Goal: Task Accomplishment & Management: Complete application form

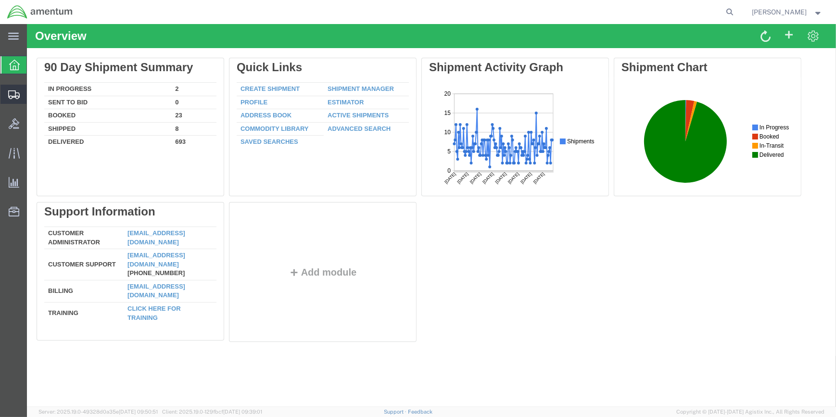
click at [0, 0] on span "Create Shipment" at bounding box center [0, 0] width 0 height 0
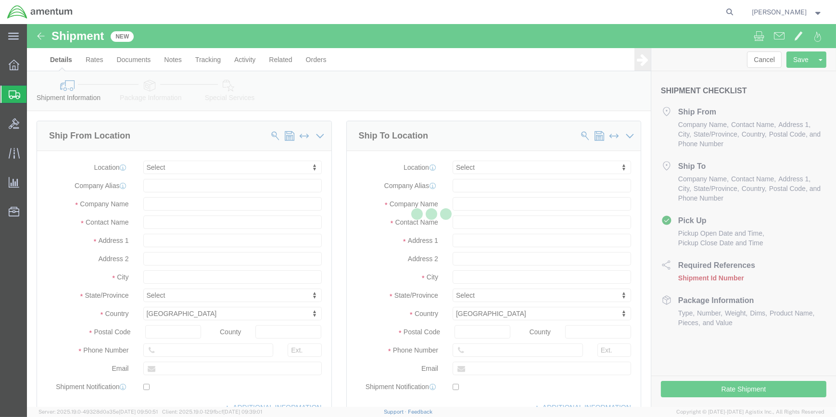
select select
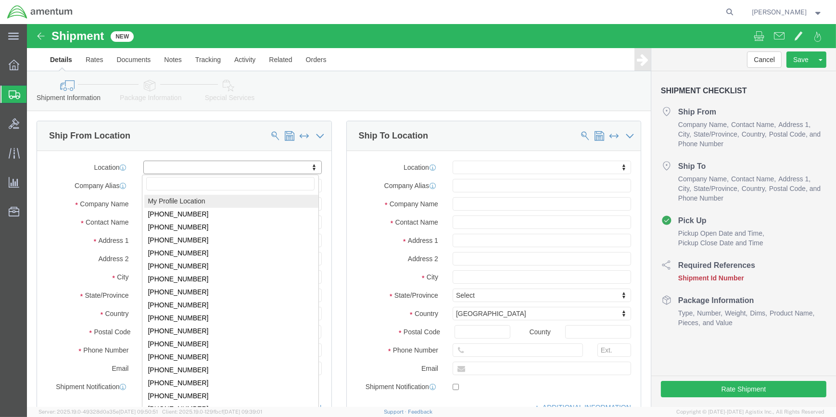
drag, startPoint x: 199, startPoint y: 144, endPoint x: 203, endPoint y: 143, distance: 4.9
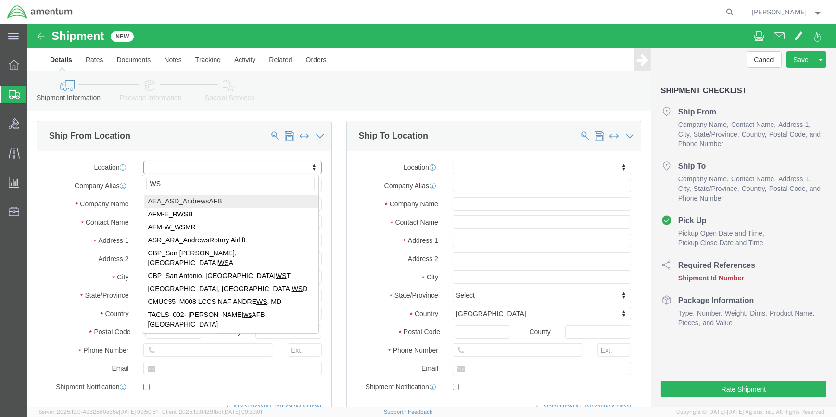
type input "WSA"
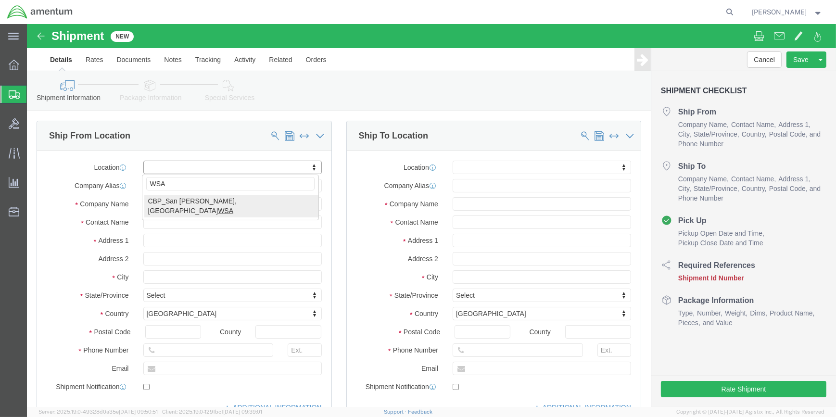
select select "49914"
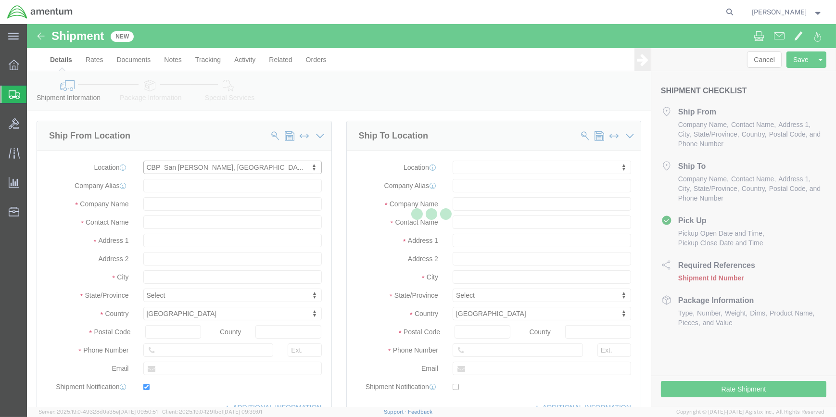
type input "[STREET_ADDRESS]"
type input "76904"
type input "[PHONE_NUMBER]"
type input "[PERSON_NAME][EMAIL_ADDRESS][PERSON_NAME][DOMAIN_NAME]"
checkbox input "true"
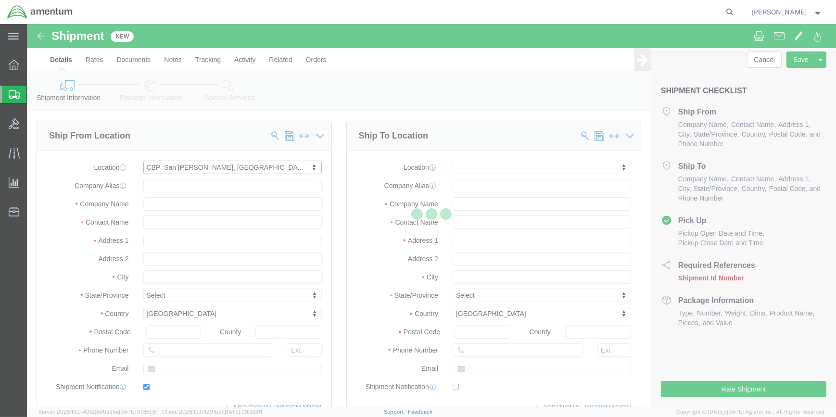
type input "Amentum Services, Inc"
type input "[PERSON_NAME]"
type input "San [PERSON_NAME]"
select select "[GEOGRAPHIC_DATA]"
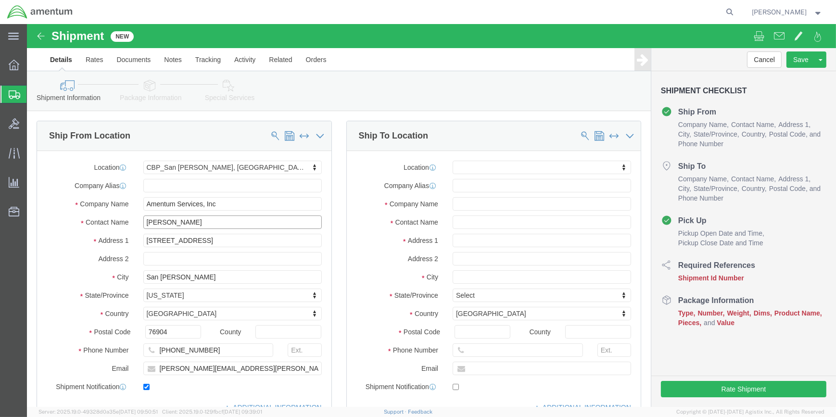
drag, startPoint x: 147, startPoint y: 195, endPoint x: 103, endPoint y: 183, distance: 45.8
click div "Location [GEOGRAPHIC_DATA][PERSON_NAME], [GEOGRAPHIC_DATA] My Profile Location …"
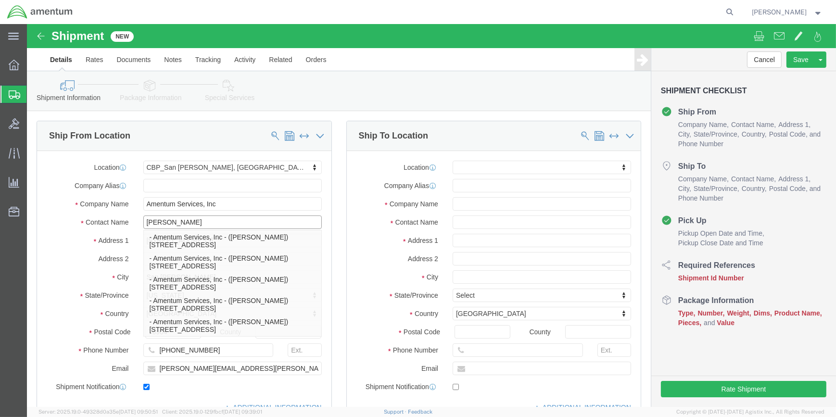
type input "[PERSON_NAME]"
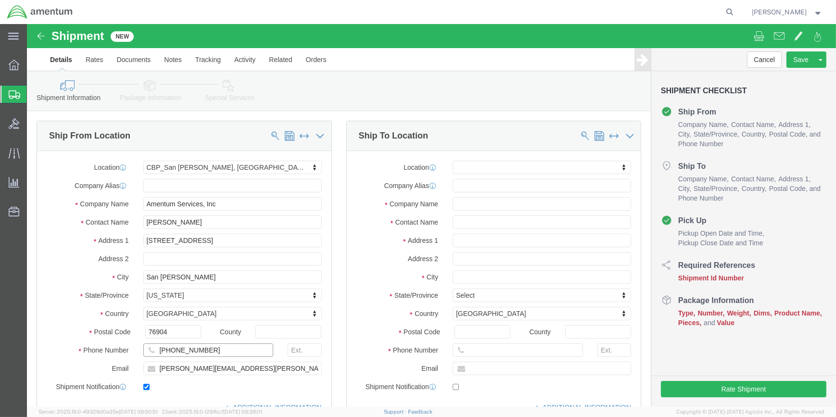
click input "[PHONE_NUMBER]"
type input "[PHONE_NUMBER]"
drag, startPoint x: 175, startPoint y: 343, endPoint x: 130, endPoint y: 337, distance: 45.6
click input "[PERSON_NAME][EMAIL_ADDRESS][PERSON_NAME][DOMAIN_NAME]"
type input "[PERSON_NAME][EMAIL_ADDRESS][PERSON_NAME][DOMAIN_NAME]"
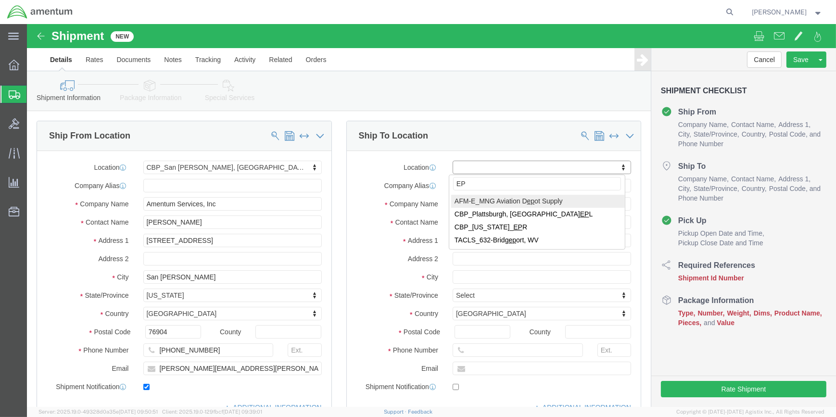
type input "EPR"
select select "49933"
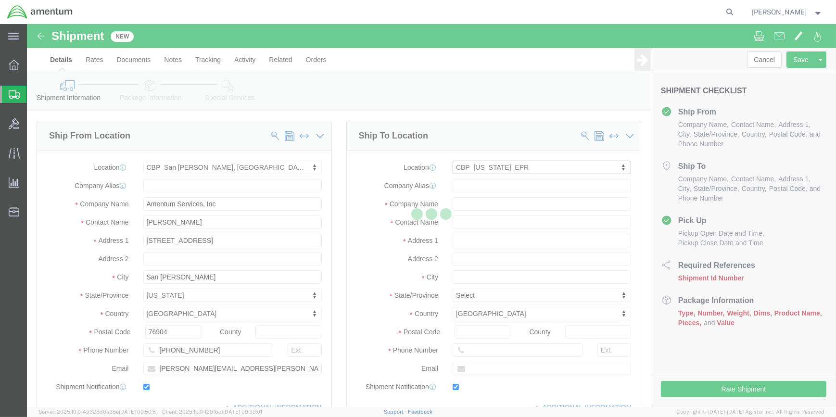
type input "[STREET_ADDRESS]"
type input "c/o Amentum Services, Inc."
select select "PR"
type input "00604"
type input "[PHONE_NUMBER]"
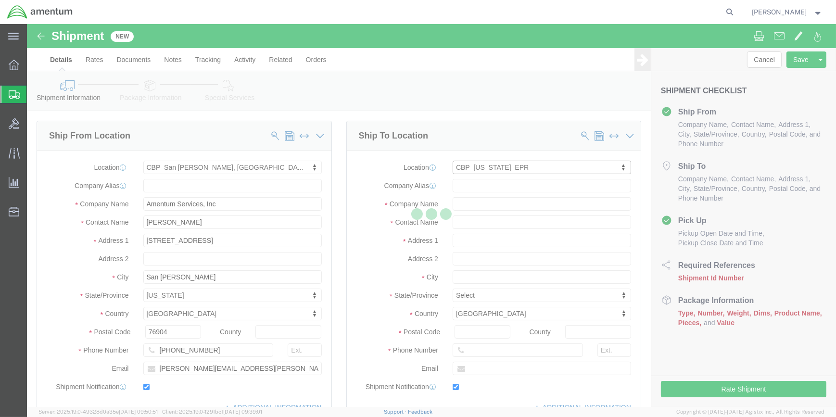
type input "[PERSON_NAME][EMAIL_ADDRESS][PERSON_NAME][DOMAIN_NAME]"
checkbox input "true"
type input "Amentum Services, Inc"
type input "[PERSON_NAME]"
type input "Aguadilla"
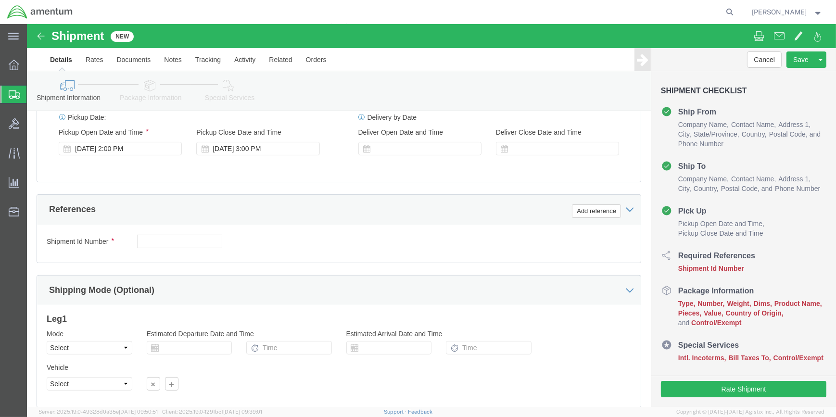
scroll to position [393, 0]
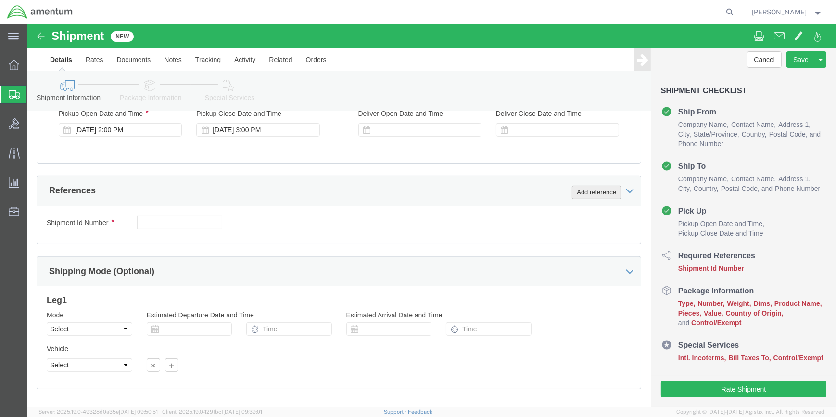
click button "Add reference"
click input "text"
type input "573-001185"
click select "Select Account Type Activity ID Airline Appointment Number ASN Batch Request # …"
select select "DEPT"
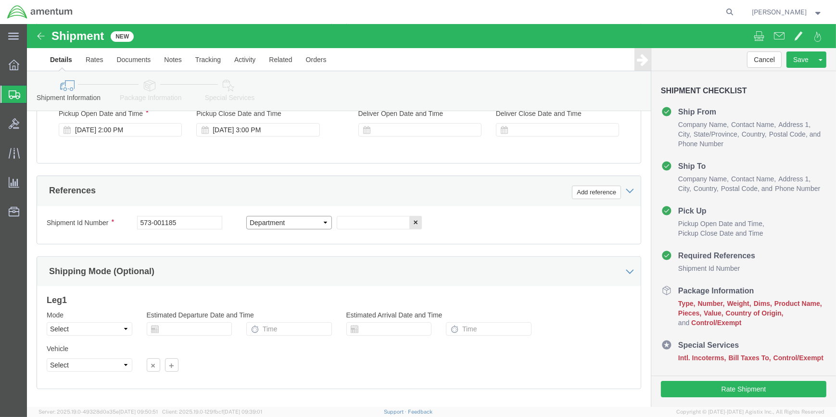
click select "Select Account Type Activity ID Airline Appointment Number ASN Batch Request # …"
click input "text"
type input "CBP"
click button "Add reference"
click select "Select Account Type Activity ID Airline Appointment Number ASN Batch Request # …"
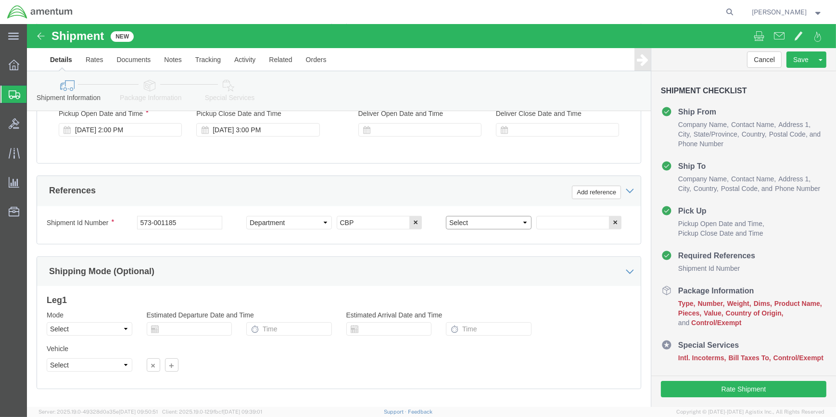
select select "PROJNUM"
click select "Select Account Type Activity ID Airline Appointment Number ASN Batch Request # …"
click input "text"
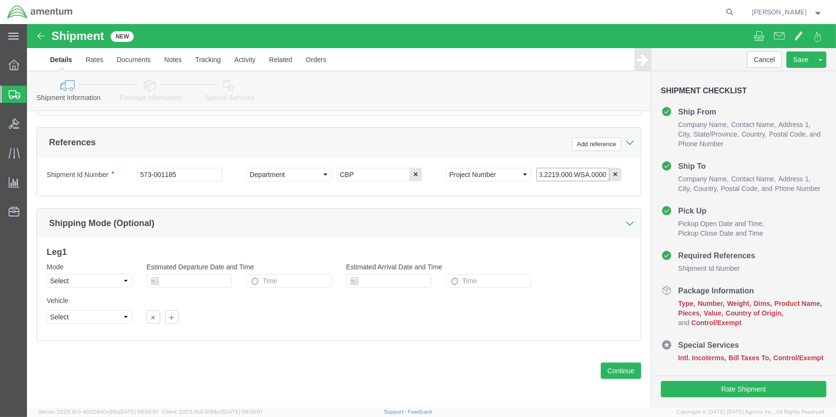
scroll to position [442, 0]
type input "6118.03.03.2219.000.WSA.0000"
drag, startPoint x: 589, startPoint y: 342, endPoint x: 575, endPoint y: 334, distance: 15.8
click button "Continue"
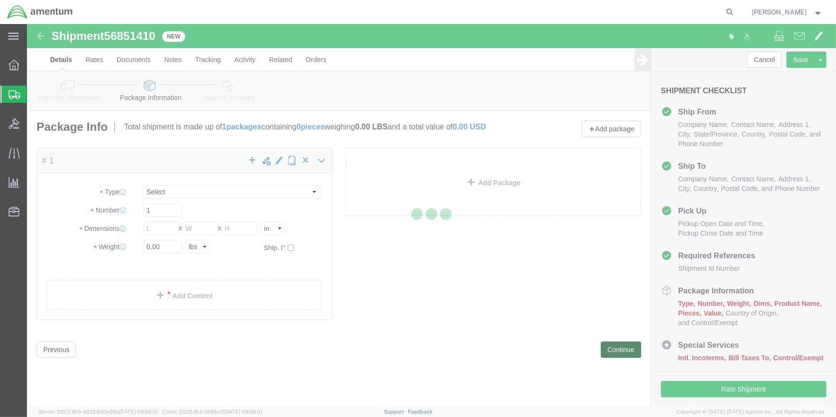
select select "CBOX"
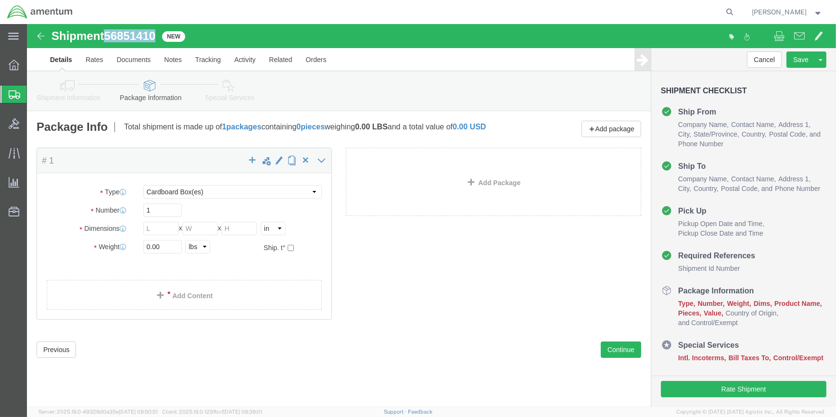
drag, startPoint x: 78, startPoint y: 8, endPoint x: 128, endPoint y: 13, distance: 50.2
click h1 "Shipment 56851410"
copy h1 "56851410"
click icon
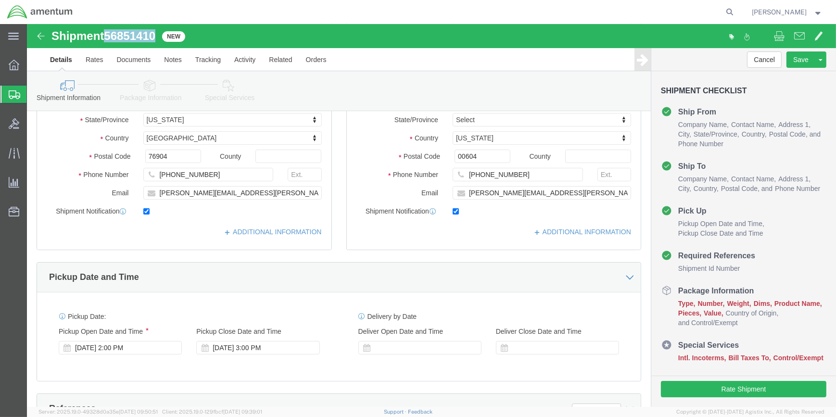
scroll to position [350, 0]
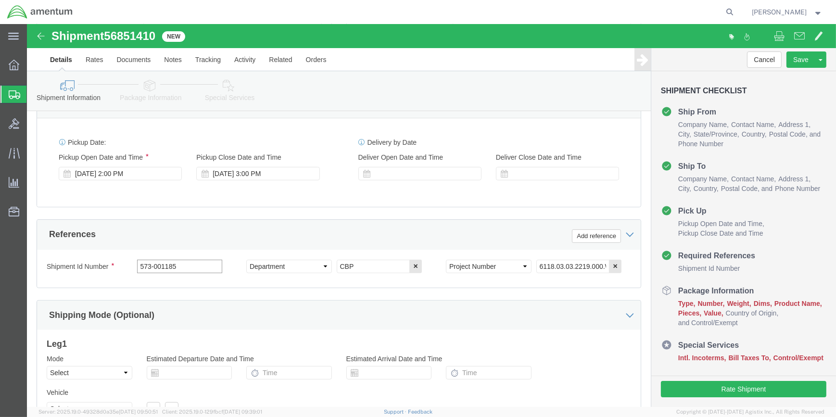
click input "573-001185"
type input "5"
paste input "56851410"
type input "56851410"
click button "Add reference"
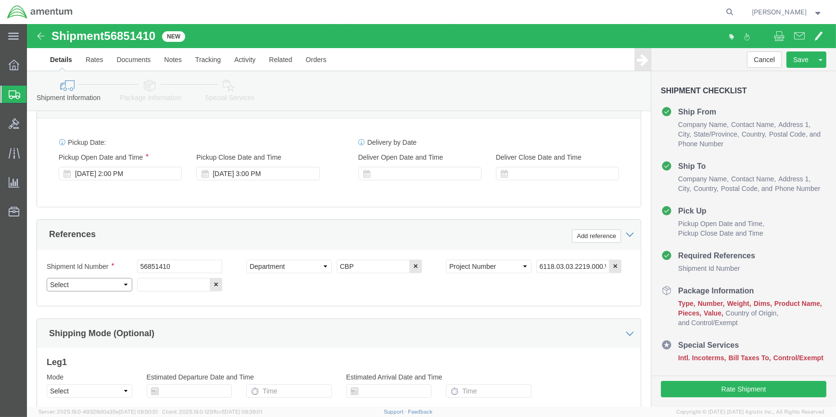
click select "Select Account Type Activity ID Airline Appointment Number ASN Batch Request # …"
select select "CUSTREF"
click select "Select Account Type Activity ID Airline Appointment Number ASN Batch Request # …"
drag, startPoint x: 133, startPoint y: 260, endPoint x: 147, endPoint y: 259, distance: 14.0
click input "text"
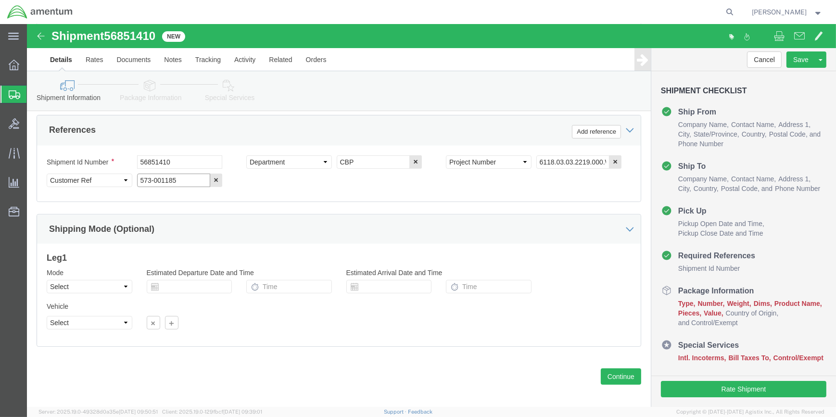
scroll to position [461, 0]
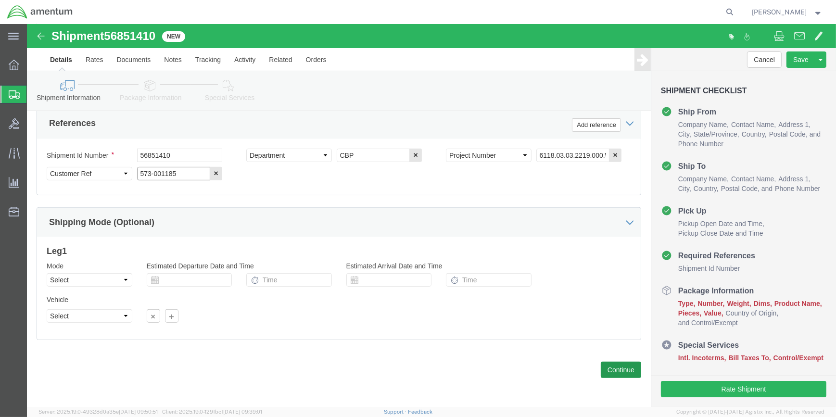
type input "573-001185"
click button "Continue"
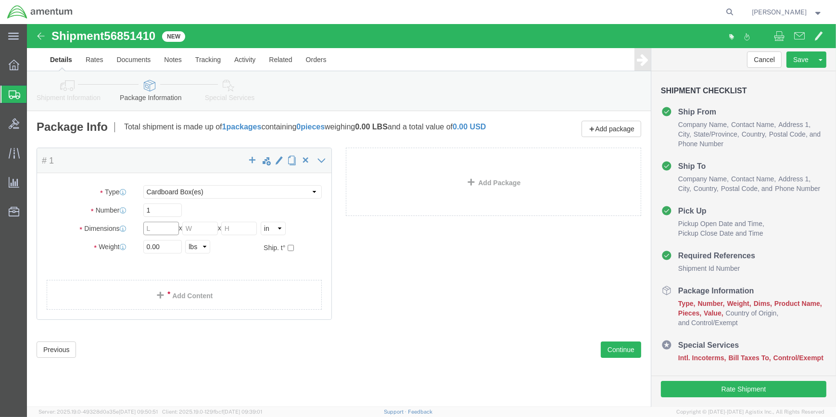
drag, startPoint x: 151, startPoint y: 211, endPoint x: 187, endPoint y: 206, distance: 36.9
click div "Length x Width x Height Select cm ft in"
type input "13"
type input "16"
type input "13"
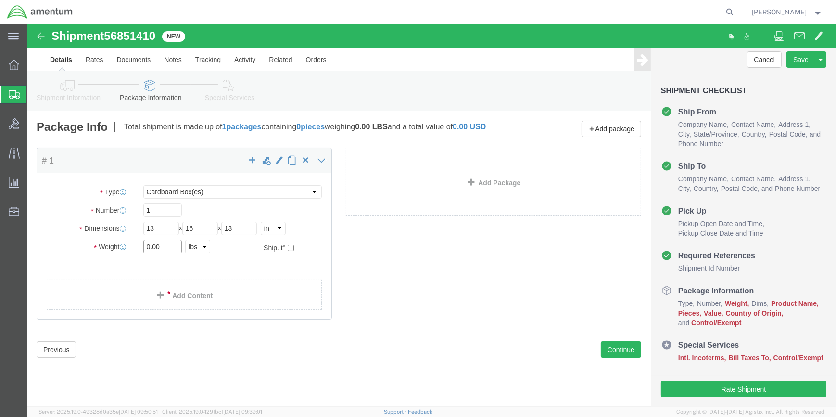
click input "0.00"
type input "0"
type input "6.5"
click link "Add Content"
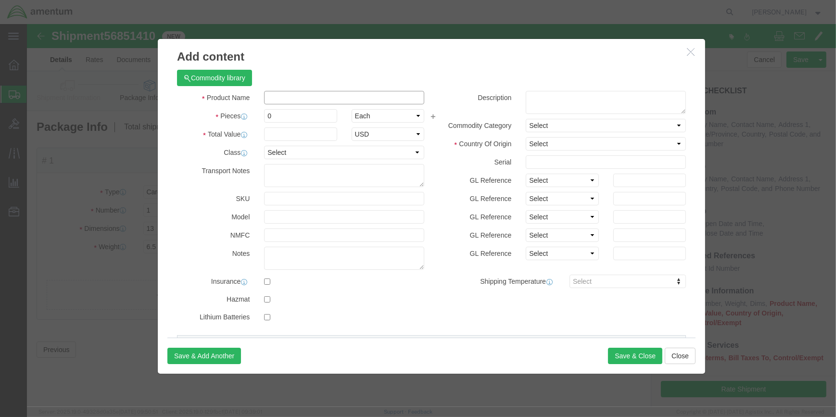
click input "text"
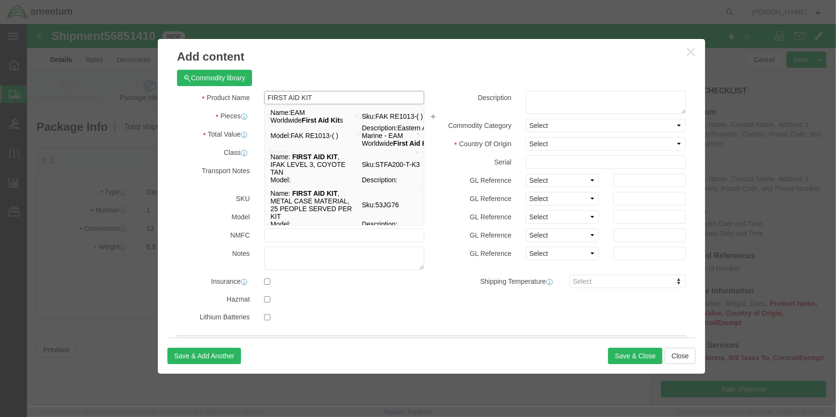
type input "FIRST AID KIT"
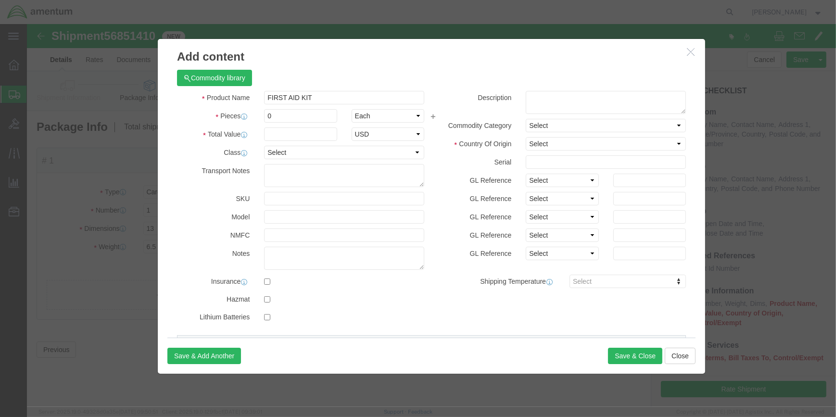
click label "Product Name"
drag, startPoint x: 261, startPoint y: 95, endPoint x: 244, endPoint y: 85, distance: 20.3
click input "0"
type input "1"
click input "text"
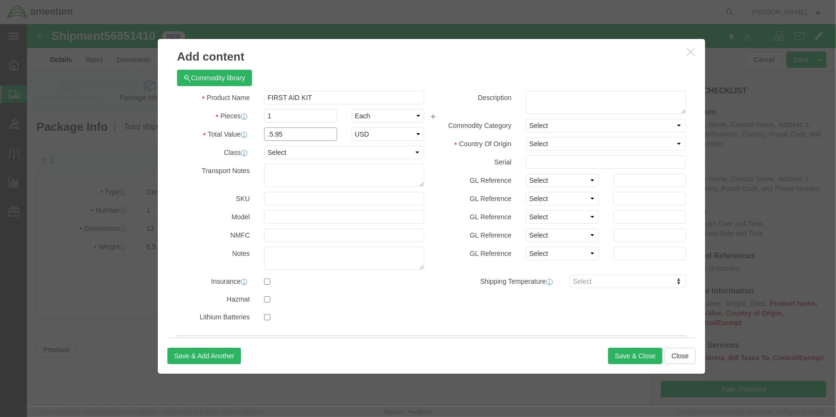
click input ".5.95"
type input "5.95"
click input "text"
type input "CBP-610"
click input "checkbox"
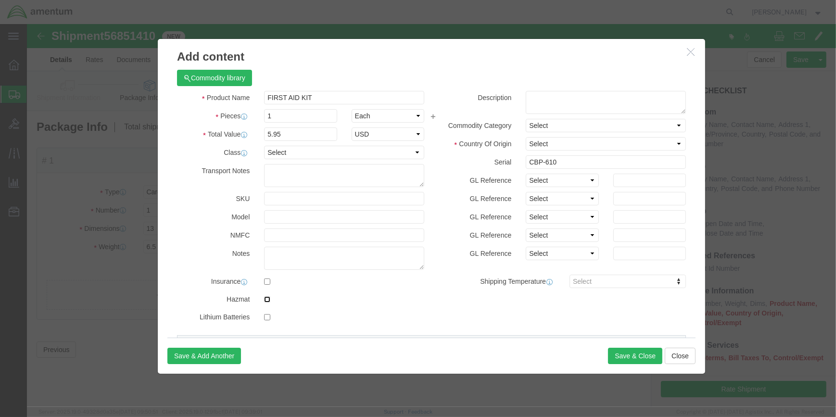
checkbox input "true"
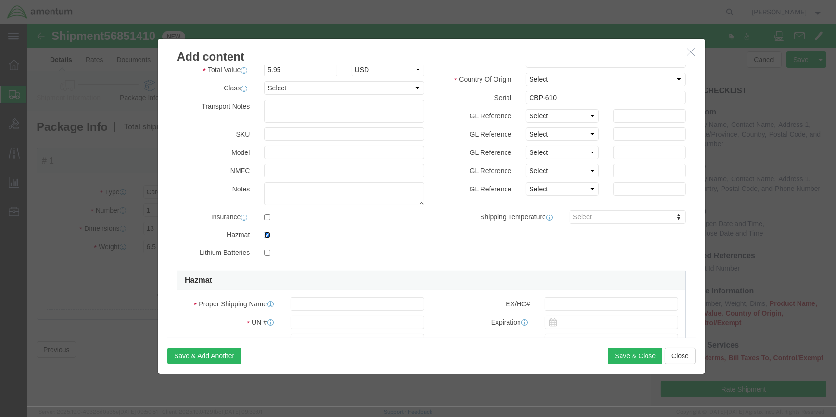
scroll to position [175, 0]
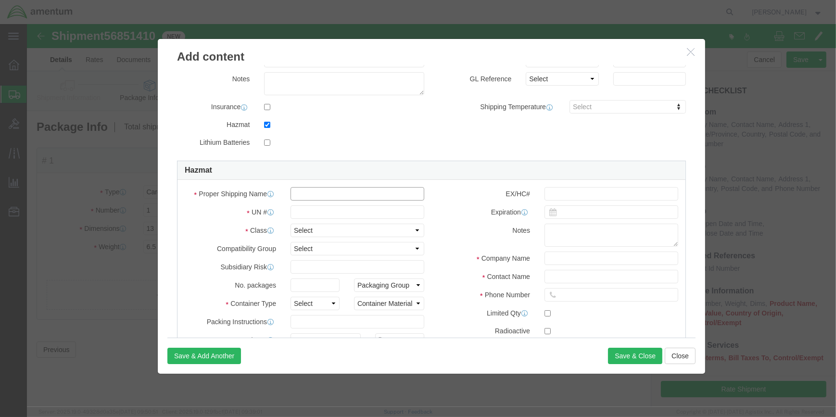
click input "text"
type input "FIRST AID KIT"
click input "text"
type input "3316"
click select "Select 1 Explosive 1.1 Explosive 1.2 Explosive 1.3 Explosive 1.4 Explosive 1.5 …"
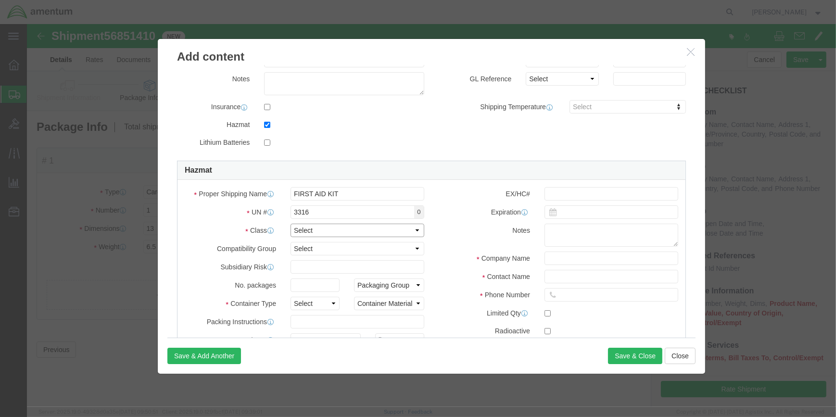
select select "9 Miscellaneous"
click select "Select 1 Explosive 1.1 Explosive 1.2 Explosive 1.3 Explosive 1.4 Explosive 1.5 …"
click select "Select 1 - Drums 2 - Reserved 3 - Jerricans 4 - Boxes 5 - Bags 6 - Composite Pa…"
select select "BOXES"
click select "Select 1 - Drums 2 - Reserved 3 - Jerricans 4 - Boxes 5 - Bags 6 - Composite Pa…"
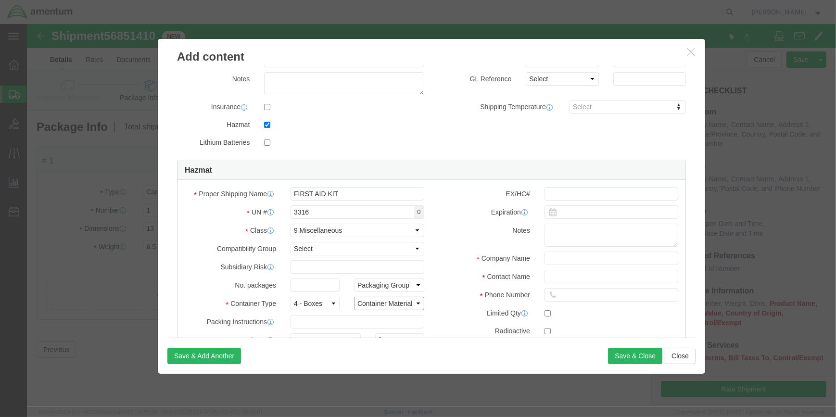
click select "Container Material A - Steel (all types and surface treatments) B - Aluminum C …"
select select "FIBERBOARD"
click select "Container Material A - Steel (all types and surface treatments) B - Aluminum C …"
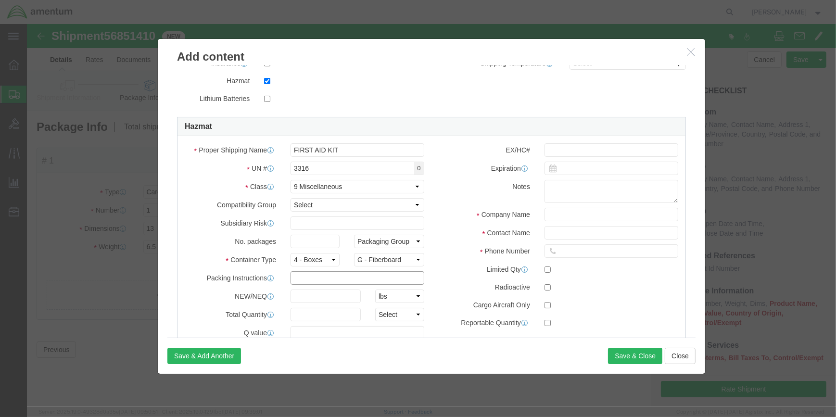
click input "text"
type input "960"
drag, startPoint x: 281, startPoint y: 289, endPoint x: 342, endPoint y: 289, distance: 61.1
click input "text"
type input ".3"
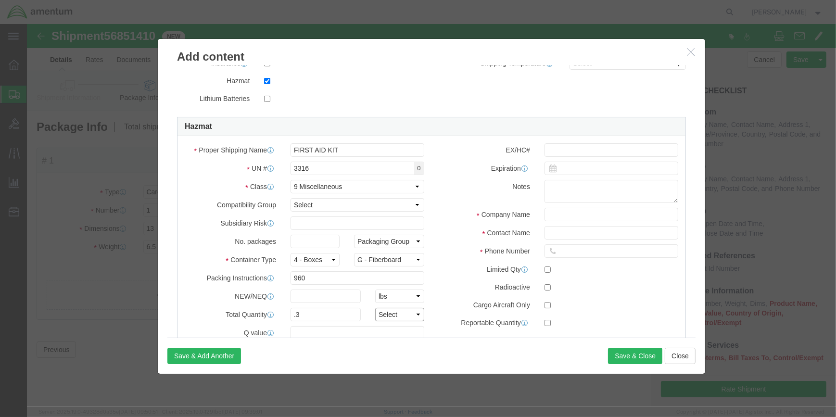
click select "Select curies gallons kgs lbs liters milliliters"
select select "KGS"
click select "Select curies gallons kgs lbs liters milliliters"
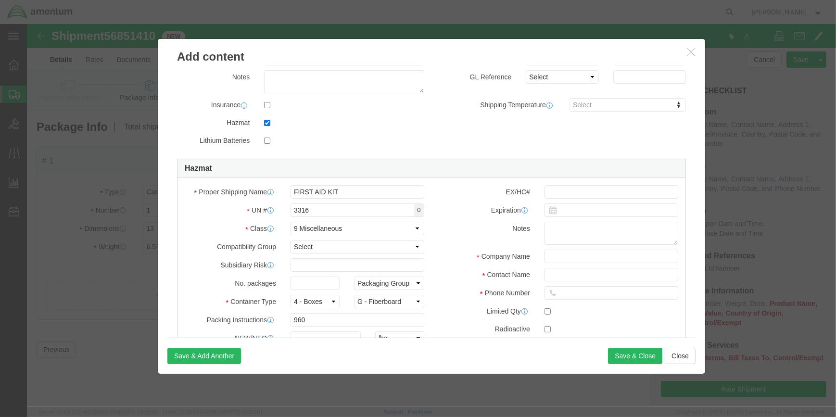
scroll to position [262, 0]
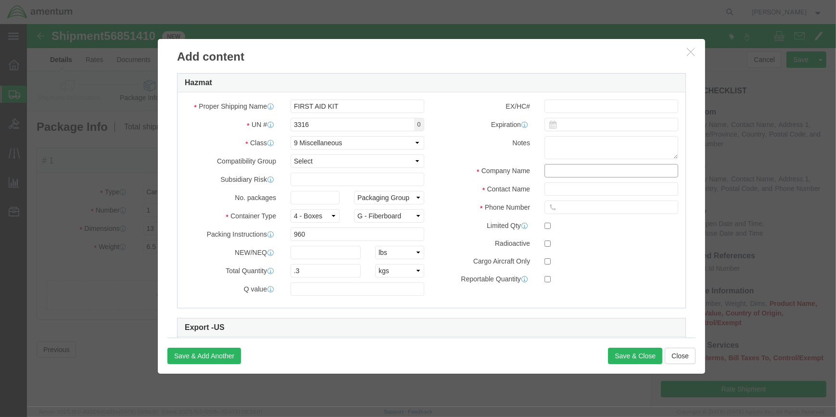
click input "text"
type input "CHEMTREC"
type input "CCN 216832"
click input "text"
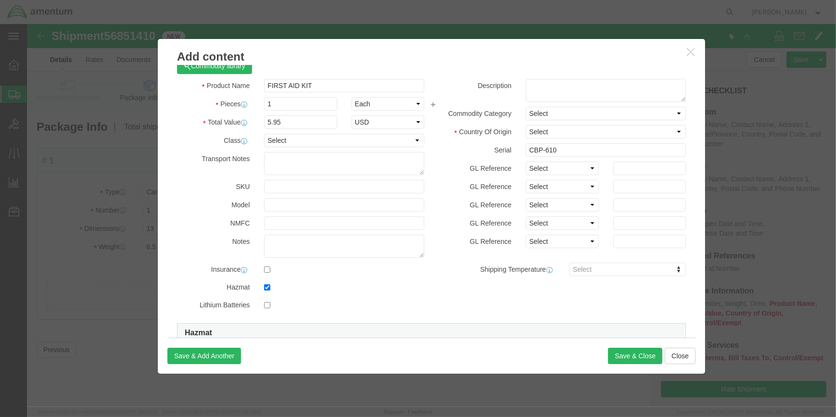
scroll to position [0, 0]
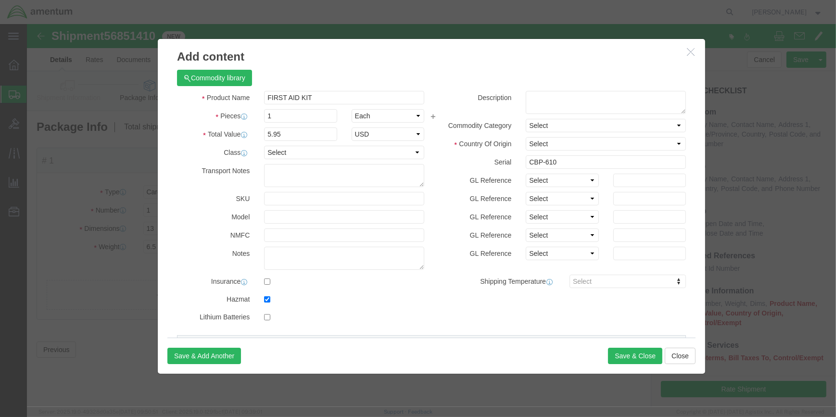
type input "[PHONE_NUMBER]"
drag, startPoint x: 647, startPoint y: 120, endPoint x: 635, endPoint y: 121, distance: 12.1
click select "Select [GEOGRAPHIC_DATA] [GEOGRAPHIC_DATA] [GEOGRAPHIC_DATA] [GEOGRAPHIC_DATA] …"
select select "US"
click select "Select [GEOGRAPHIC_DATA] [GEOGRAPHIC_DATA] [GEOGRAPHIC_DATA] [GEOGRAPHIC_DATA] …"
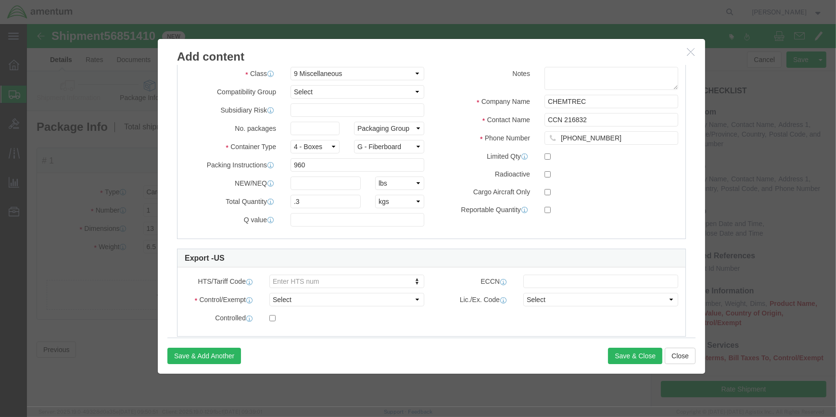
scroll to position [431, 0]
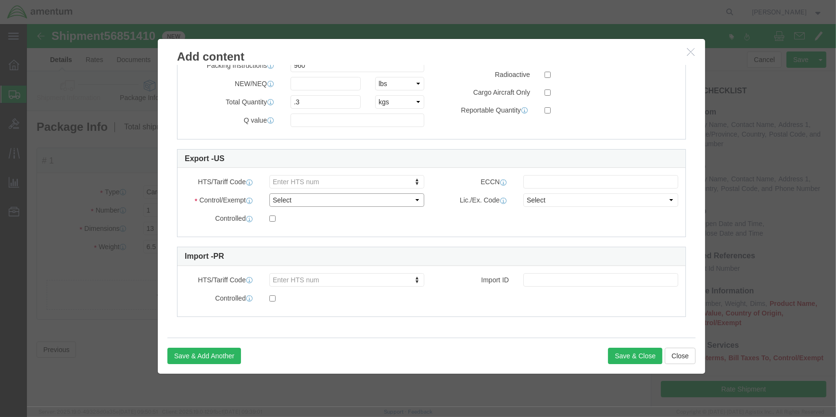
click select "Select ATF BIS DEA EPA FDA FTR ITAR OFAC Other (OPA)"
select select "FTR"
click select "Select ATF BIS DEA EPA FDA FTR ITAR OFAC Other (OPA)"
drag, startPoint x: 421, startPoint y: 351, endPoint x: 418, endPoint y: 341, distance: 10.0
drag, startPoint x: 515, startPoint y: 160, endPoint x: 520, endPoint y: 156, distance: 6.2
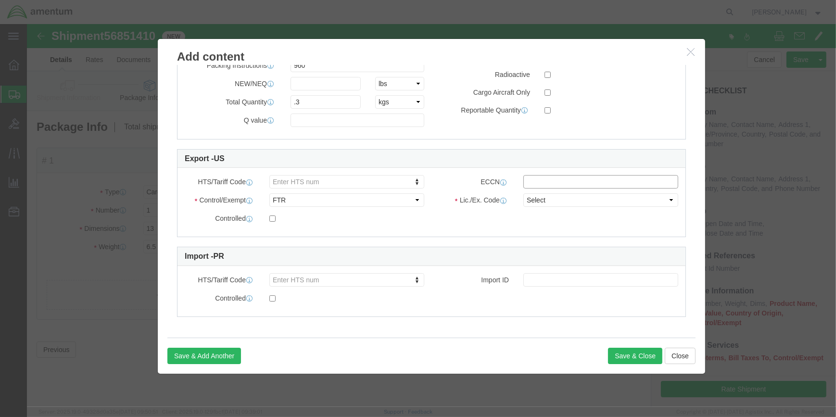
click input "text"
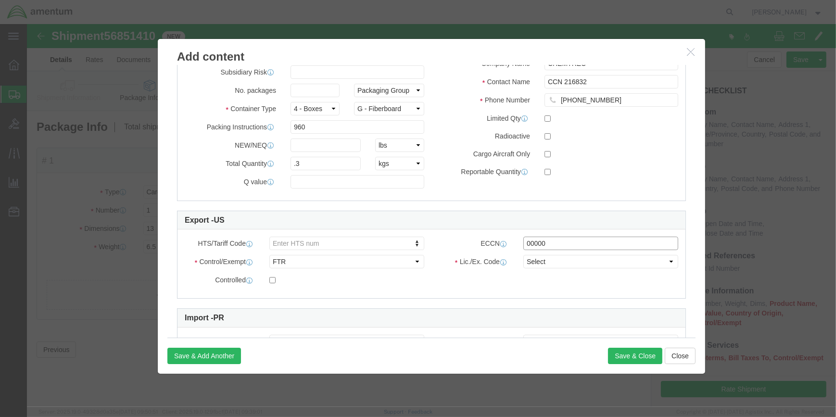
scroll to position [387, 0]
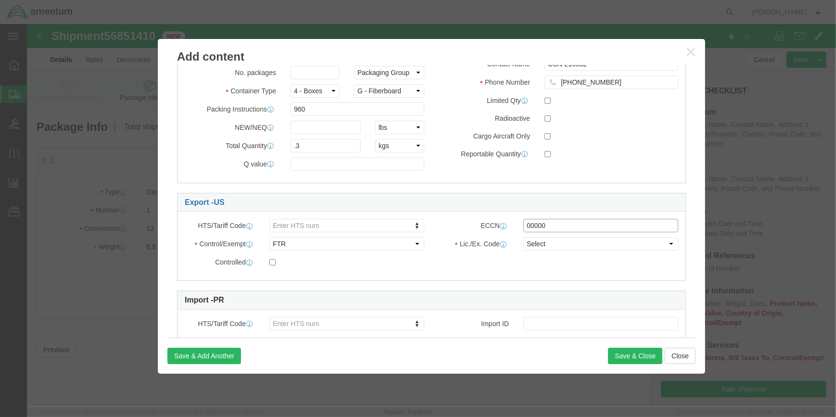
type input "00000"
click link "Export - US"
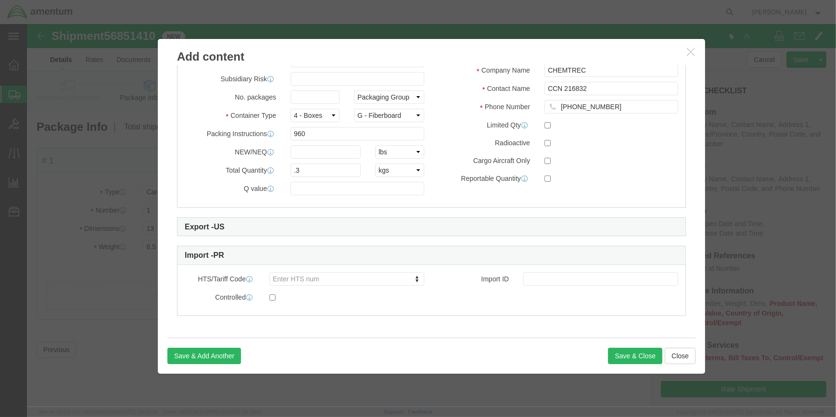
scroll to position [361, 0]
click link "Export - US"
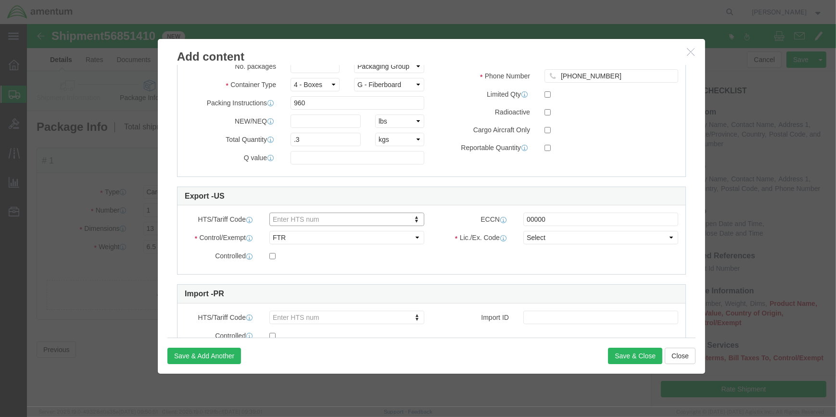
scroll to position [431, 0]
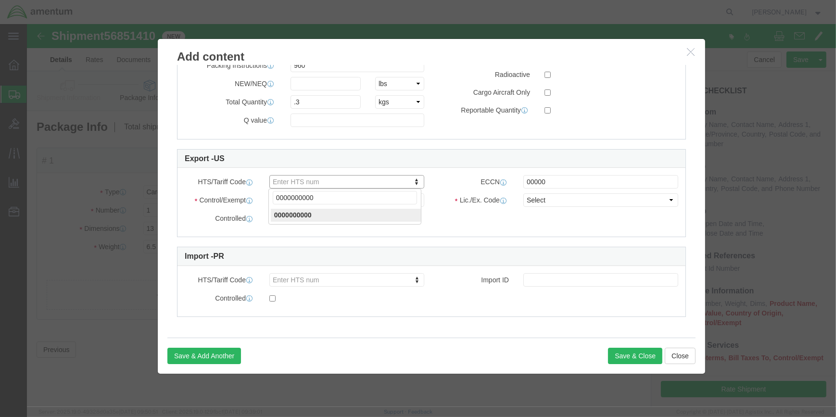
type input "0000000000"
click select "Select 30.2(d)(2) 30.36 30.37(a) 30.37(f) 30.37(g) 30.37(h) 30.37(i) 30.37(j) 3…"
drag, startPoint x: 603, startPoint y: 177, endPoint x: 594, endPoint y: 177, distance: 9.1
drag, startPoint x: 594, startPoint y: 177, endPoint x: 728, endPoint y: 151, distance: 136.9
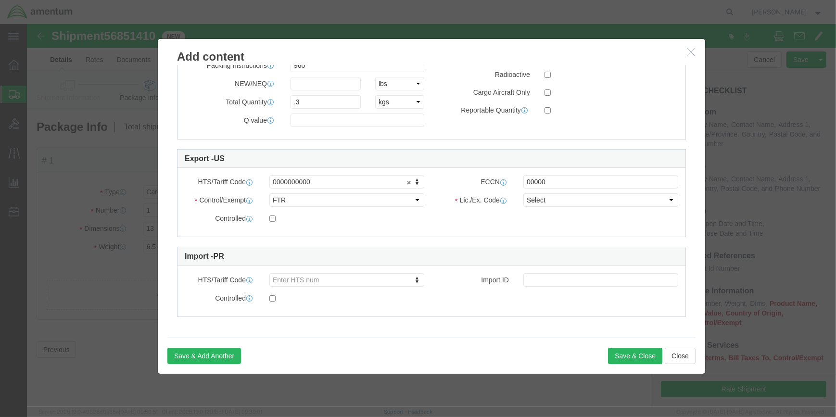
click div
drag, startPoint x: 640, startPoint y: 175, endPoint x: 635, endPoint y: 175, distance: 5.3
click select "Select 30.2(d)(2) 30.36 30.37(a) 30.37(f) 30.37(g) 30.37(h) 30.37(i) 30.37(j) 3…"
select select "30.37(a)"
click select "Select 30.2(d)(2) 30.36 30.37(a) 30.37(f) 30.37(g) 30.37(h) 30.37(i) 30.37(j) 3…"
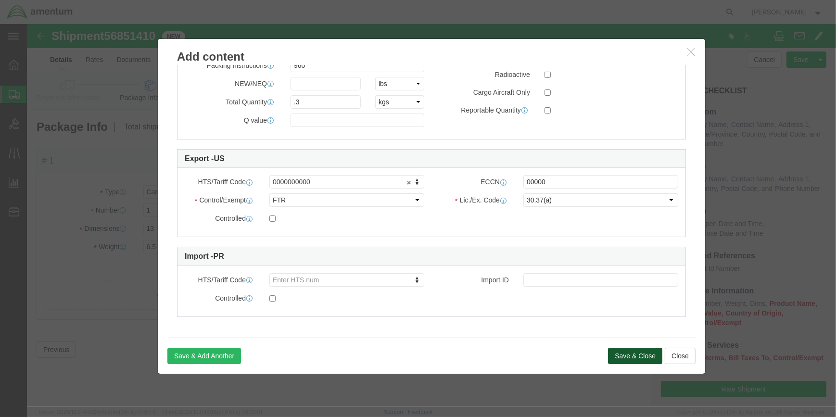
click button "Save & Close"
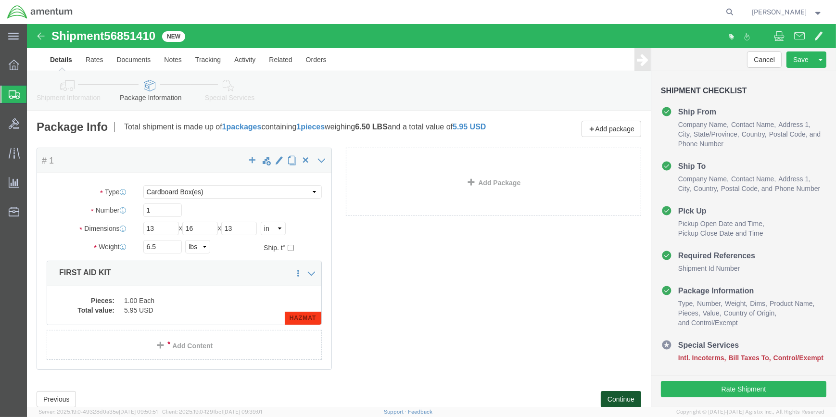
click button "Continue"
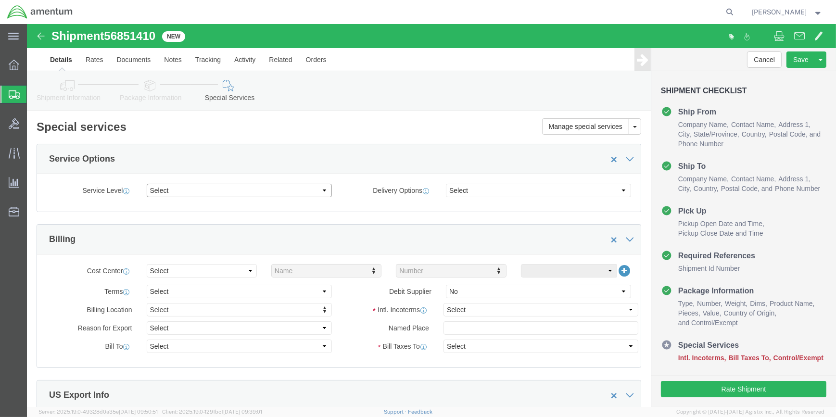
click select "Select 1 Day 2 Day 3-5 Day Economy 5+ Day"
select select "1 Day"
click select "Select 1 Day 2 Day 3-5 Day Economy 5+ Day"
drag, startPoint x: 592, startPoint y: 167, endPoint x: 585, endPoint y: 167, distance: 6.7
click select "Select ATA DTA DTD"
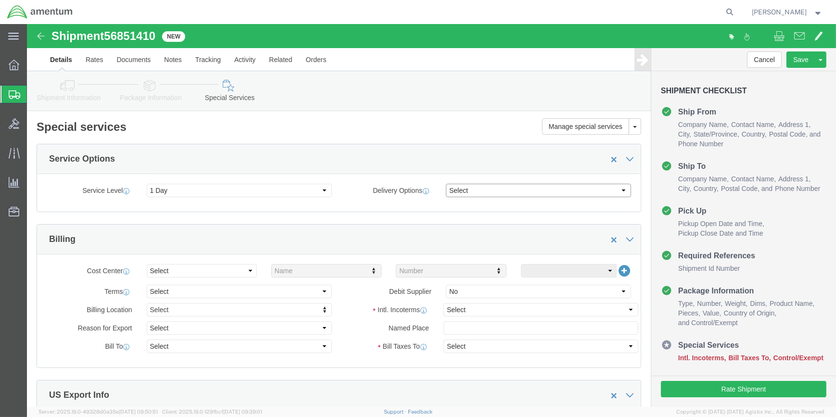
select select "DTD"
click select "Select ATA DTA DTD"
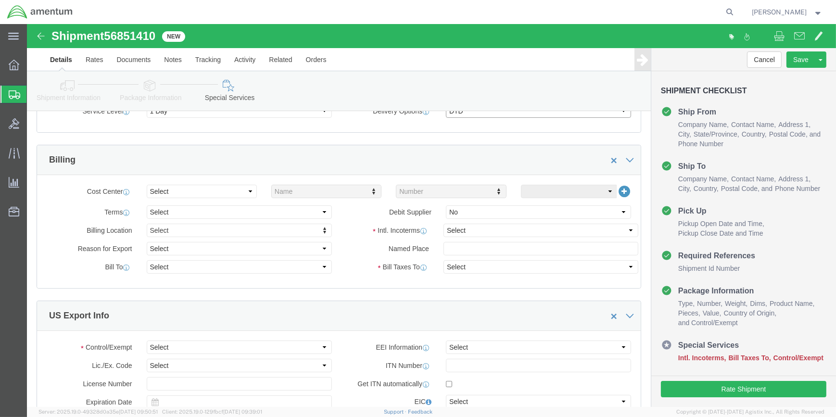
scroll to position [87, 0]
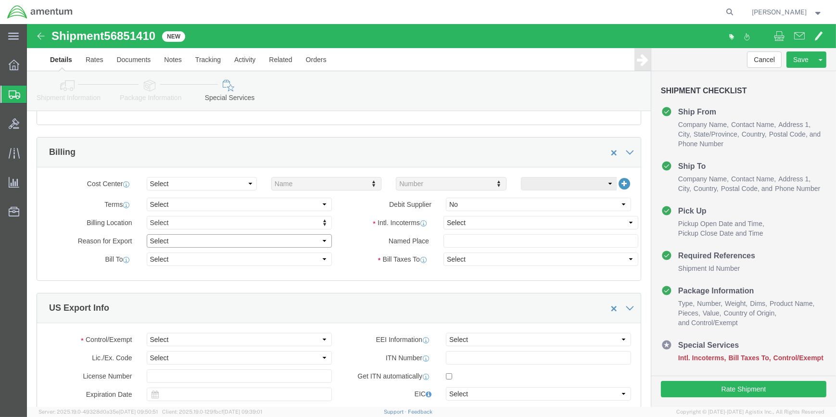
click select "Select Gift Personal Effects Repair/Warranty Return Sample Sold Temporary/Not S…"
select select "TEMPORARY"
click select "Select Gift Personal Effects Repair/Warranty Return Sample Sold Temporary/Not S…"
drag, startPoint x: 296, startPoint y: 236, endPoint x: 290, endPoint y: 236, distance: 5.3
click select "Select Recipient Account Sender/Shipper Third Party Account"
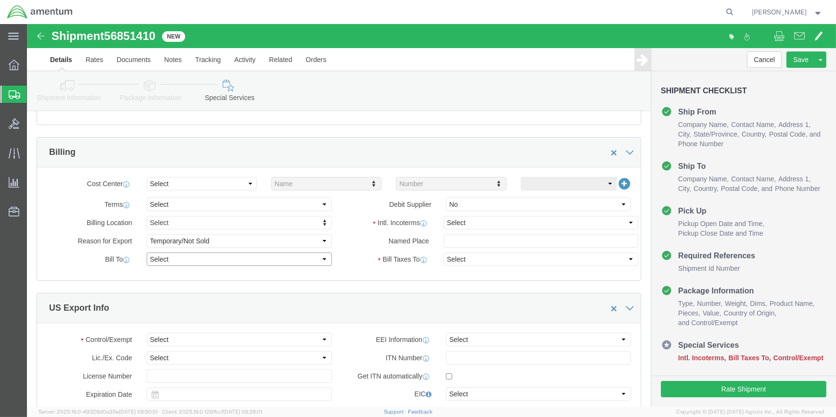
select select "SHIP"
click select "Select Recipient Account Sender/Shipper Third Party Account"
click select "Select Carriage Insurance Paid Carriage Paid To Cost and Freight Cost Insurance…"
select select "DDP"
click select "Select Carriage Insurance Paid Carriage Paid To Cost and Freight Cost Insurance…"
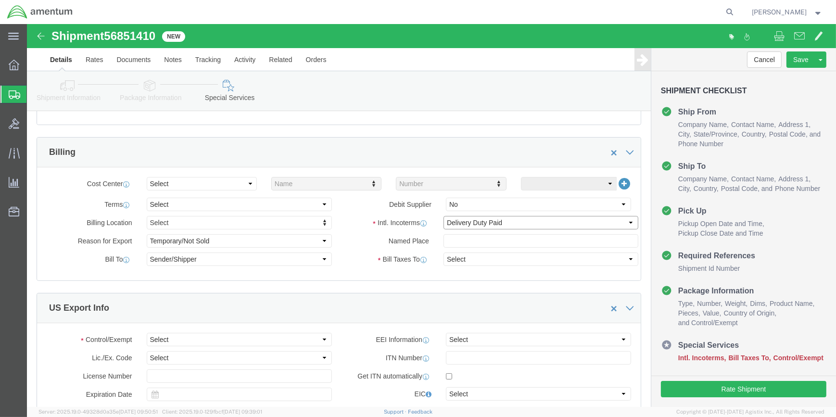
select select "SHIP"
click select "Select Recipient Account Sender/Shipper Third Party Account"
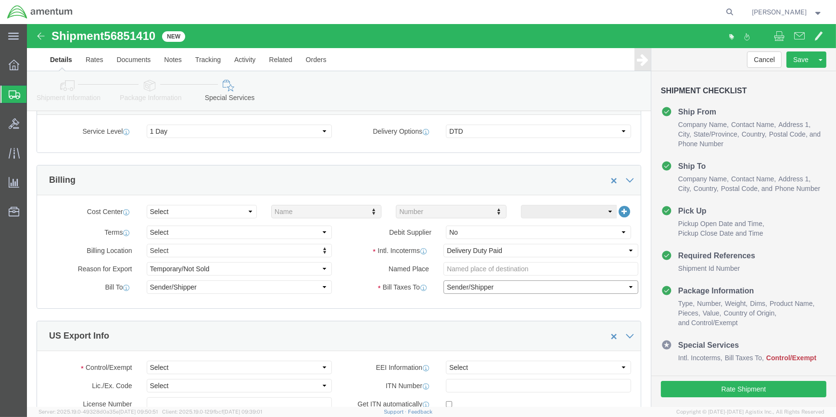
scroll to position [175, 0]
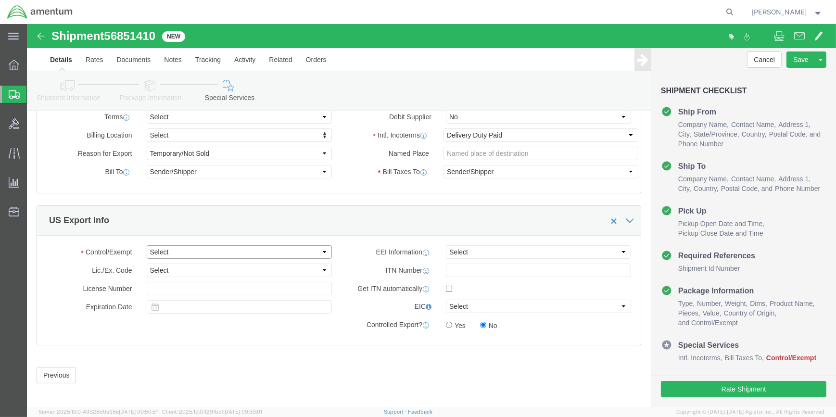
click select "Select ATF BIS DEA EPA FDA FTR ITAR OFAC Other (OPA)"
select select "FTR"
click select "Select ATF BIS DEA EPA FDA FTR ITAR OFAC Other (OPA)"
drag, startPoint x: 294, startPoint y: 245, endPoint x: 240, endPoint y: 248, distance: 53.5
click select "Select 30.2(d)(2) 30.36 30.37(a) 30.37(f) 30.37(g) 30.37(h) 30.37(i) 30.37(j) 3…"
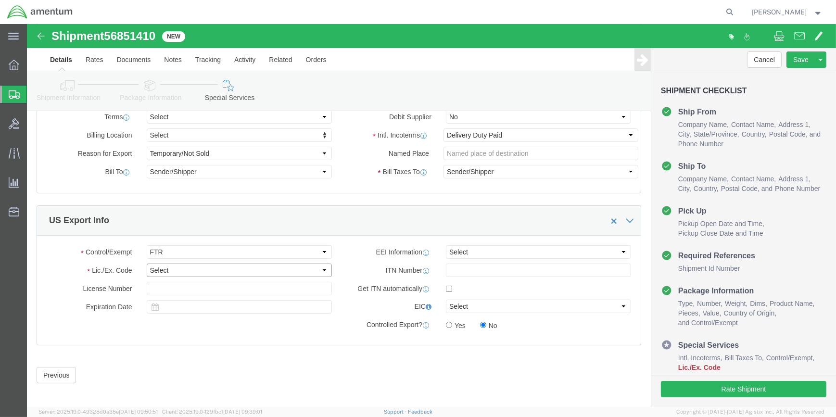
select select "30.37(a)"
click select "Select 30.2(d)(2) 30.36 30.37(a) 30.37(f) 30.37(g) 30.37(h) 30.37(i) 30.37(j) 3…"
drag, startPoint x: 592, startPoint y: 225, endPoint x: 581, endPoint y: 235, distance: 14.7
click select "Select AES-Direct EEI Carrier File EEI EEI Exempt"
select select "EXEM"
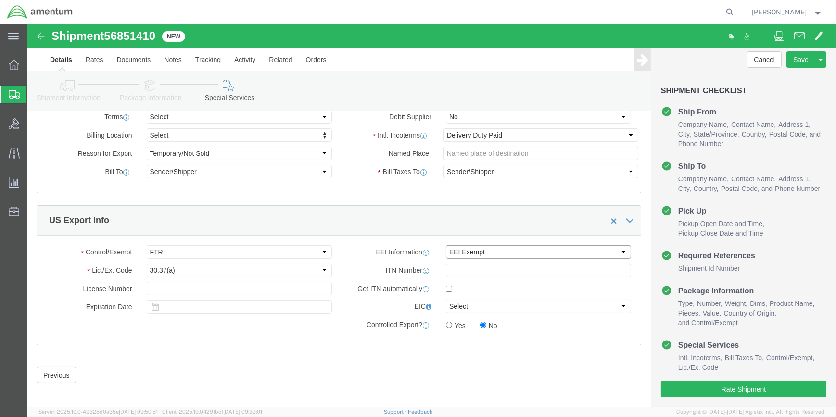
click select "Select AES-Direct EEI Carrier File EEI EEI Exempt"
click button "Rate Shipment"
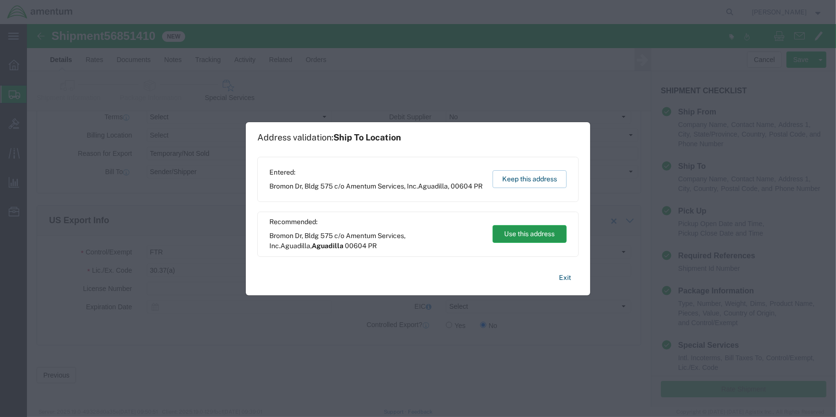
click at [532, 235] on button "Use this address" at bounding box center [529, 234] width 74 height 18
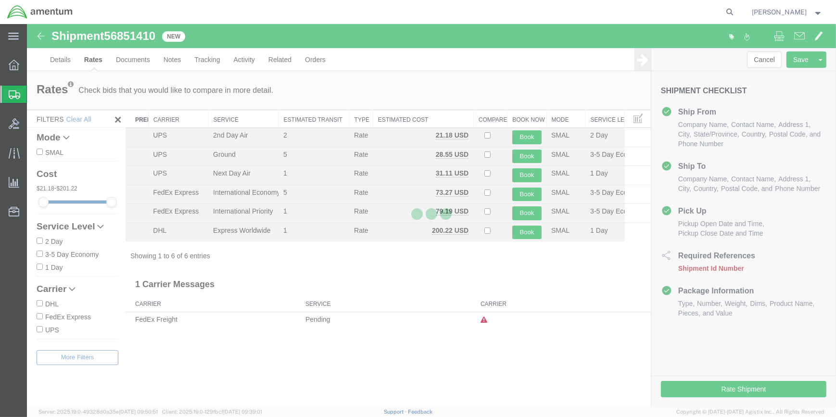
scroll to position [0, 0]
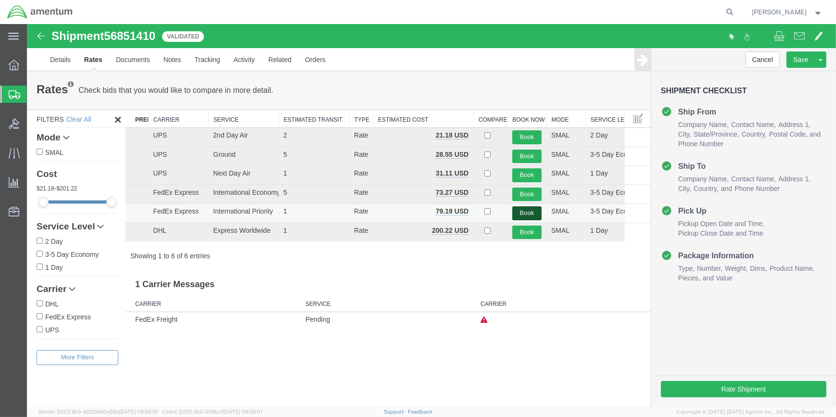
click at [524, 210] on button "Book" at bounding box center [526, 213] width 29 height 14
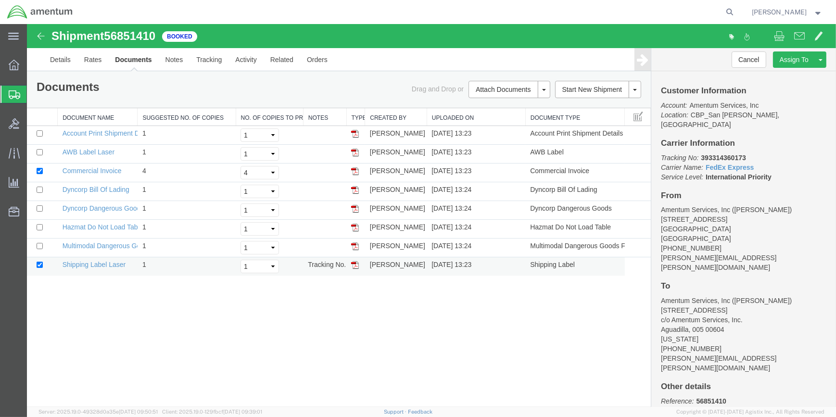
click at [353, 264] on img at bounding box center [355, 265] width 8 height 8
click at [355, 152] on img at bounding box center [355, 153] width 8 height 8
click at [355, 169] on img at bounding box center [355, 171] width 8 height 8
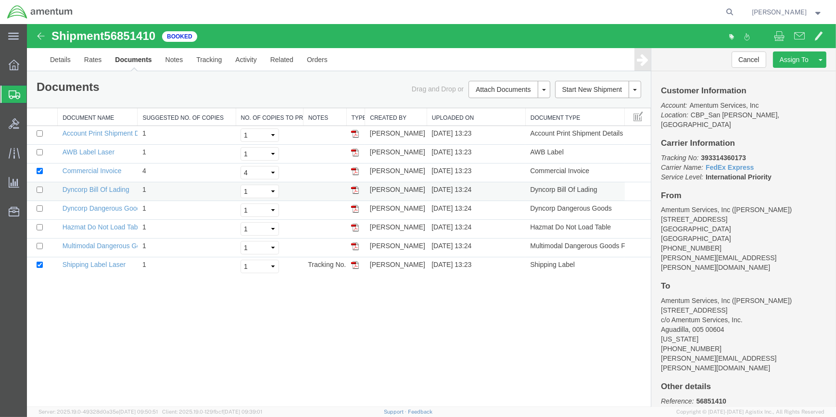
click at [357, 189] on img at bounding box center [355, 190] width 8 height 8
click at [355, 207] on img at bounding box center [355, 209] width 8 height 8
click at [355, 226] on img at bounding box center [355, 228] width 8 height 8
click at [354, 245] on img at bounding box center [355, 246] width 8 height 8
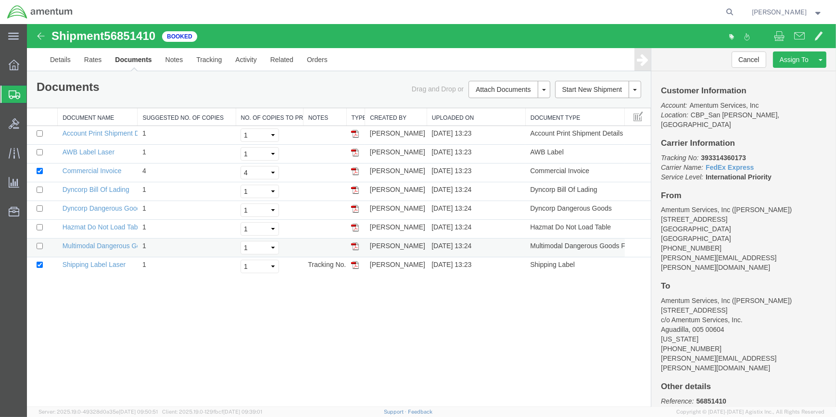
click at [354, 245] on img at bounding box center [355, 246] width 8 height 8
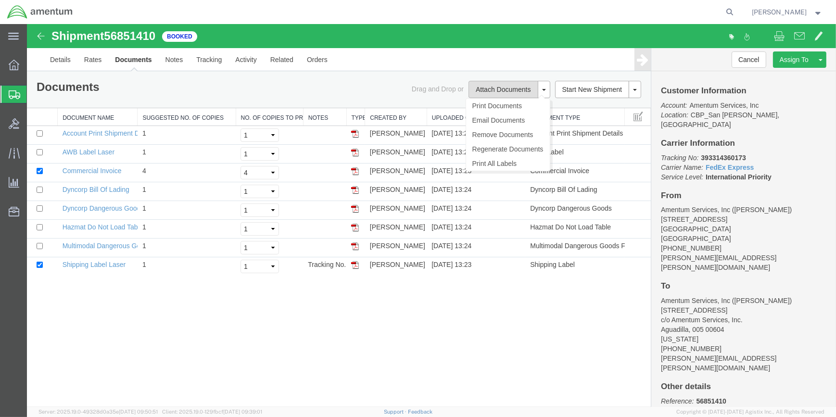
click at [494, 87] on button "Attach Documents" at bounding box center [502, 89] width 69 height 17
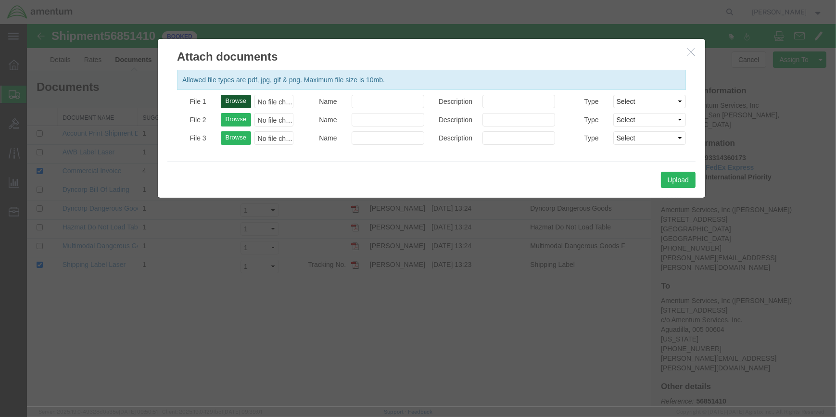
click at [239, 96] on button "Browse" at bounding box center [236, 101] width 30 height 13
type input "C:\fakepath\EPR 56851410.pdf"
click at [684, 181] on button "Upload" at bounding box center [678, 180] width 35 height 16
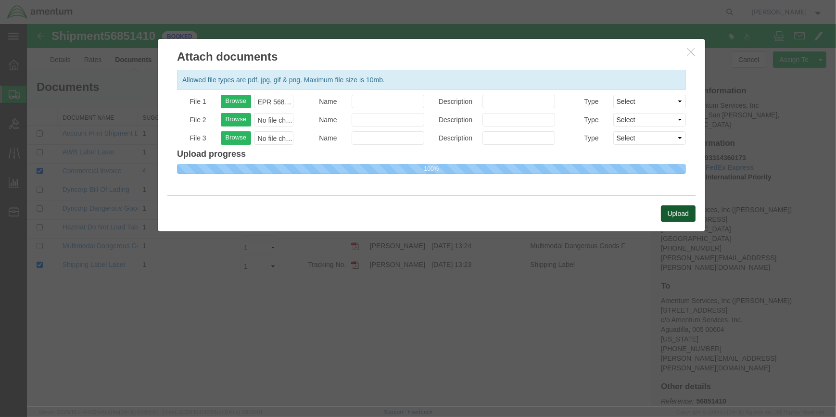
select select
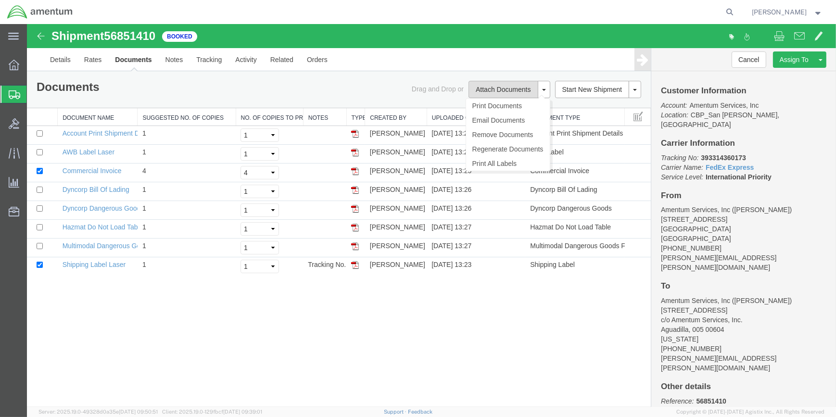
click at [510, 89] on button "Attach Documents" at bounding box center [502, 89] width 69 height 17
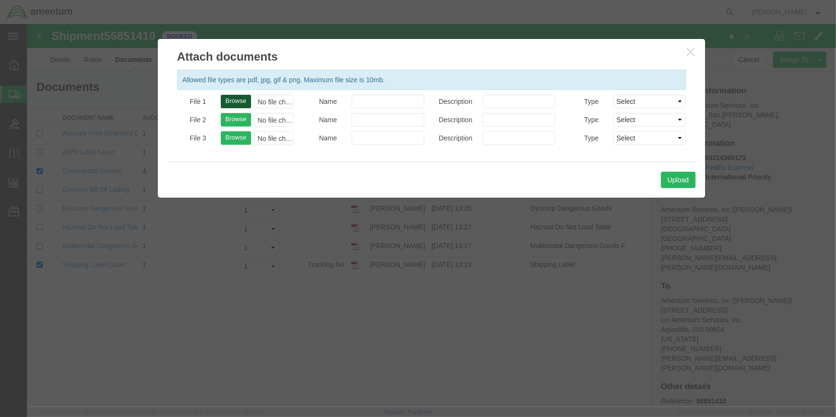
click at [238, 99] on button "Browse" at bounding box center [236, 101] width 30 height 13
type input "C:\fakepath\EPR 56851410.pdf"
click at [669, 181] on button "Upload" at bounding box center [678, 180] width 35 height 16
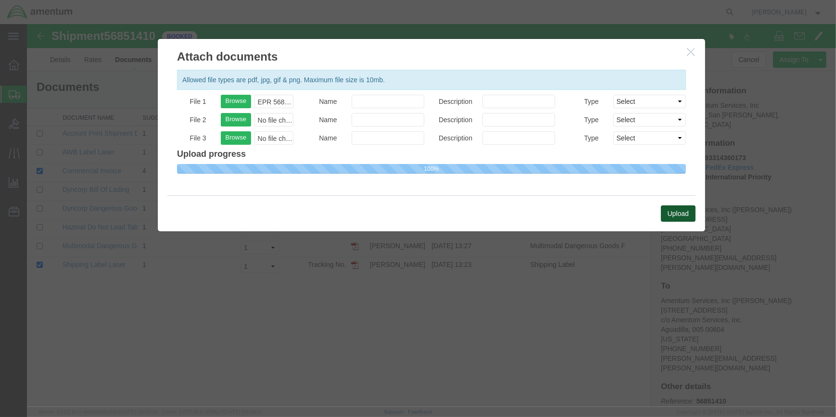
select select
